Goal: Transaction & Acquisition: Purchase product/service

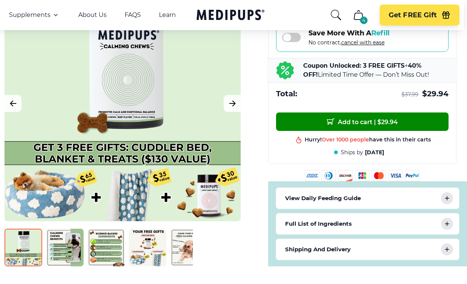
scroll to position [310, 3]
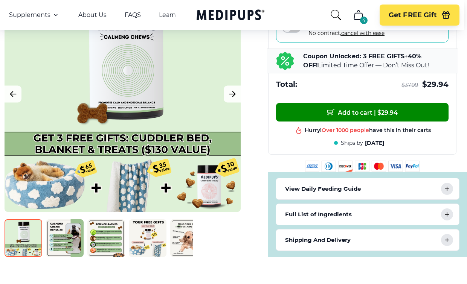
click at [20, 242] on img at bounding box center [24, 239] width 38 height 38
click at [63, 244] on img at bounding box center [65, 239] width 38 height 38
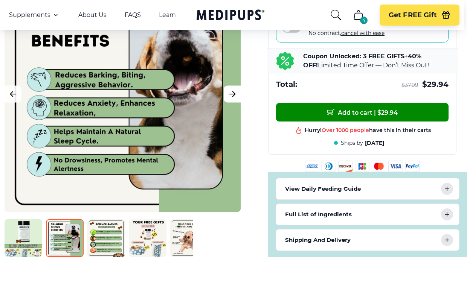
click at [232, 96] on icon "Next Image" at bounding box center [232, 93] width 6 height 5
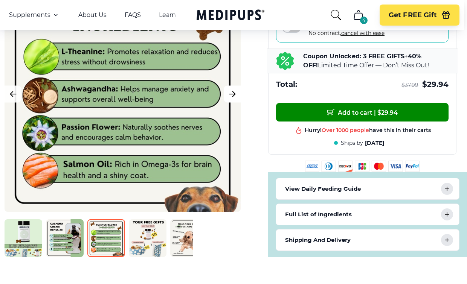
click at [235, 96] on icon "Next Image" at bounding box center [232, 93] width 6 height 5
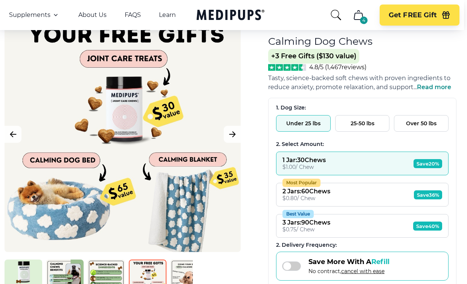
scroll to position [71, 3]
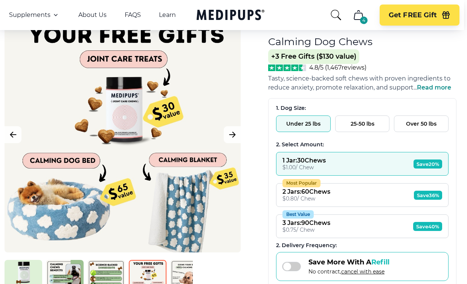
click at [351, 168] on button "1 Jar : 30 Chews $ 1.00 / Chew Save 20%" at bounding box center [362, 164] width 173 height 24
click at [299, 129] on button "Under 25 lbs" at bounding box center [303, 124] width 55 height 17
click at [298, 170] on div "$ 1.00 / Chew" at bounding box center [304, 167] width 43 height 7
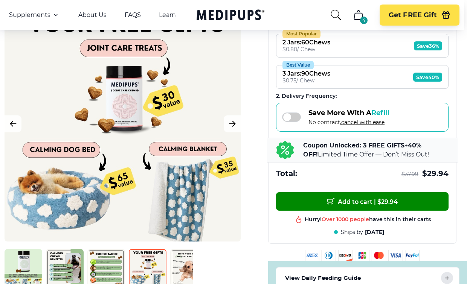
scroll to position [221, 3]
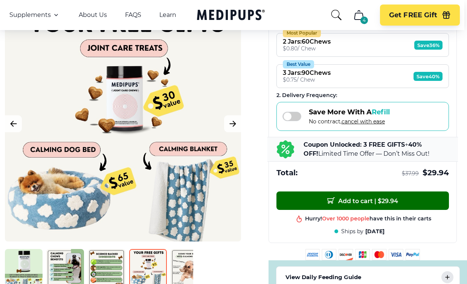
click at [347, 200] on button "Add to cart | $ 29.94" at bounding box center [362, 201] width 173 height 18
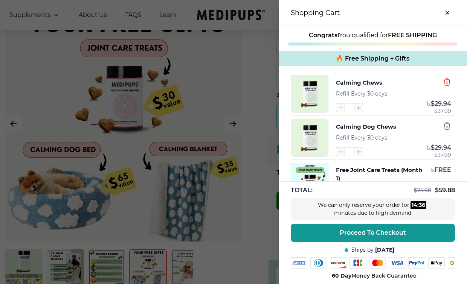
click at [448, 86] on icon "button" at bounding box center [447, 82] width 8 height 8
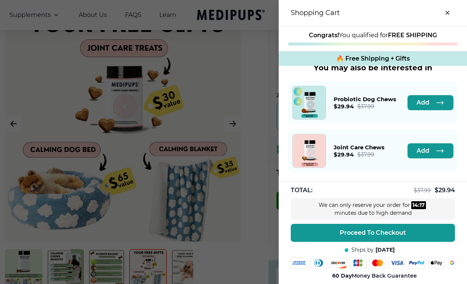
scroll to position [194, 0]
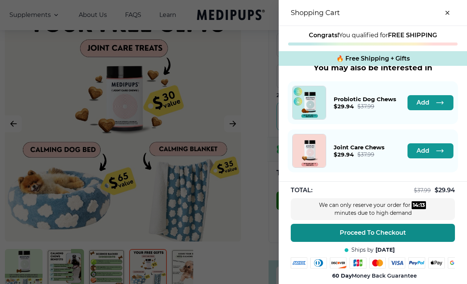
click at [416, 231] on button "Proceed To Checkout" at bounding box center [373, 233] width 164 height 18
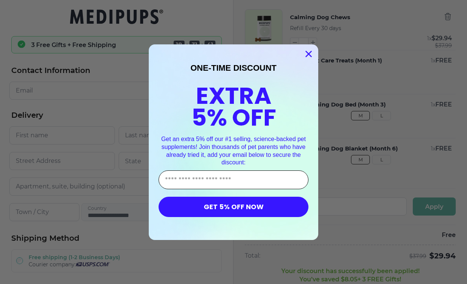
click at [238, 184] on input "Enter Your Email Address" at bounding box center [234, 180] width 150 height 19
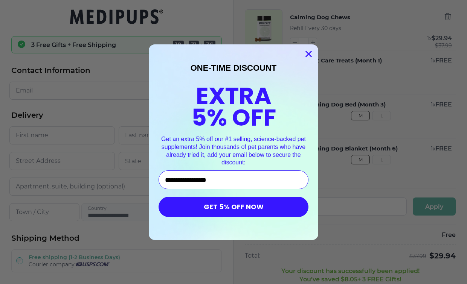
type input "**********"
click at [227, 212] on button "GET 5% OFF NOW" at bounding box center [234, 207] width 150 height 20
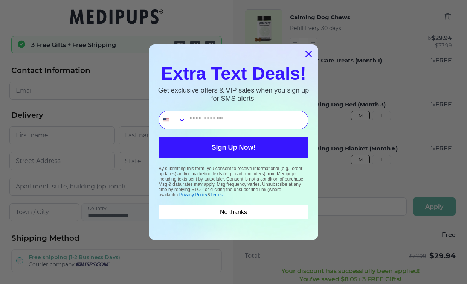
click at [312, 53] on circle "Close dialog" at bounding box center [308, 53] width 12 height 12
